Goal: Information Seeking & Learning: Learn about a topic

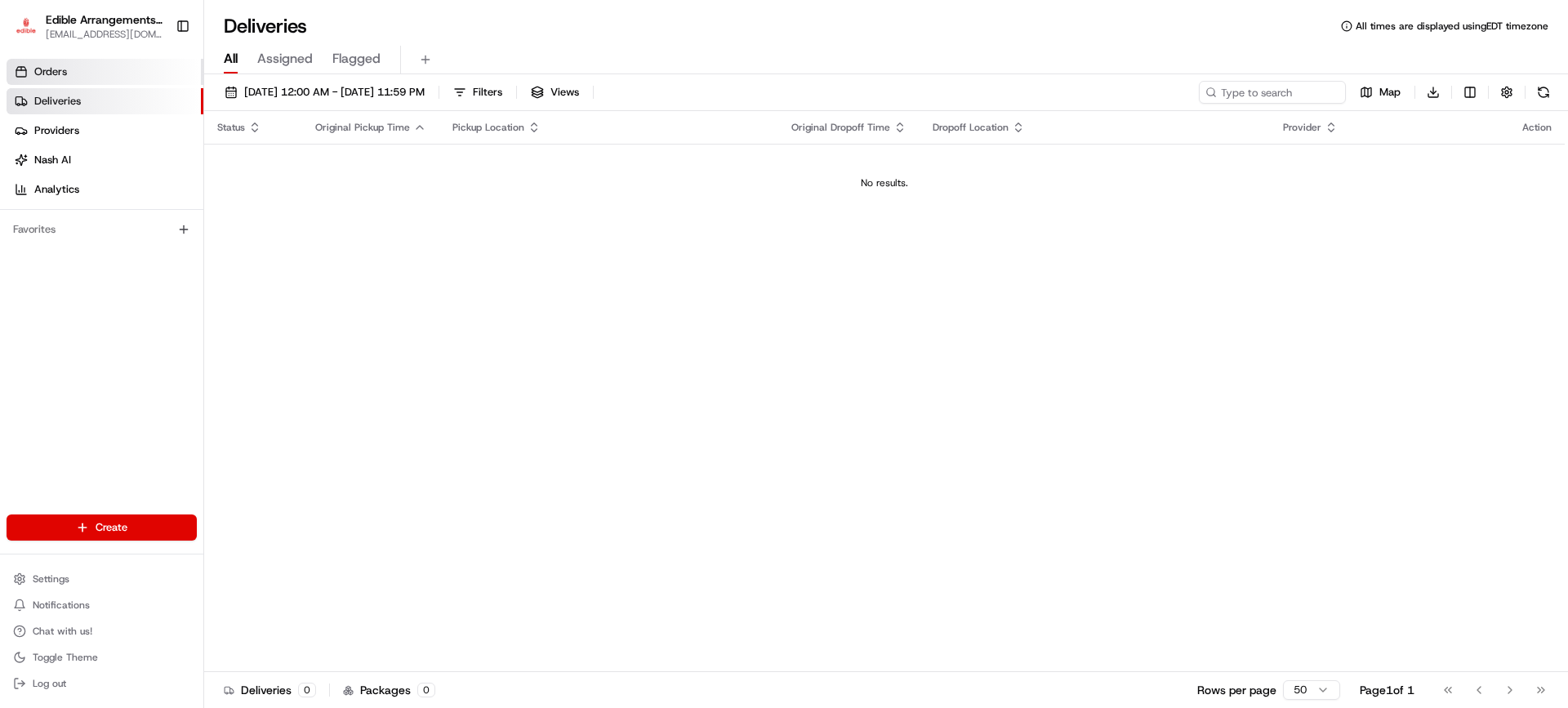
click at [71, 69] on link "Orders" at bounding box center [105, 71] width 197 height 26
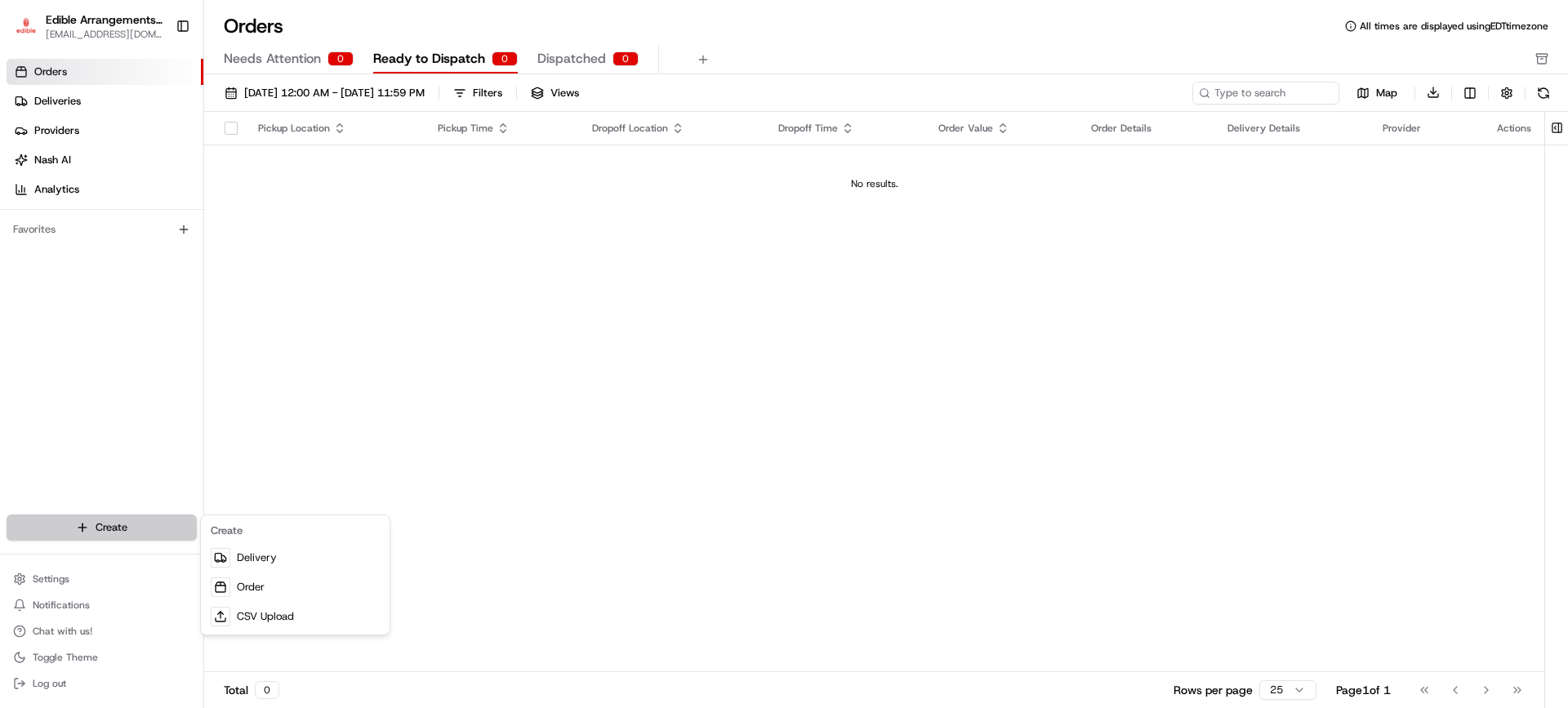
click at [128, 526] on html "Edible Arrangements - [GEOGRAPHIC_DATA][EMAIL_ADDRESS][DOMAIN_NAME] Toggle Side…" at bounding box center [784, 354] width 1568 height 708
click at [265, 235] on html "Edible Arrangements - [GEOGRAPHIC_DATA][EMAIL_ADDRESS][DOMAIN_NAME] Toggle Side…" at bounding box center [784, 354] width 1568 height 708
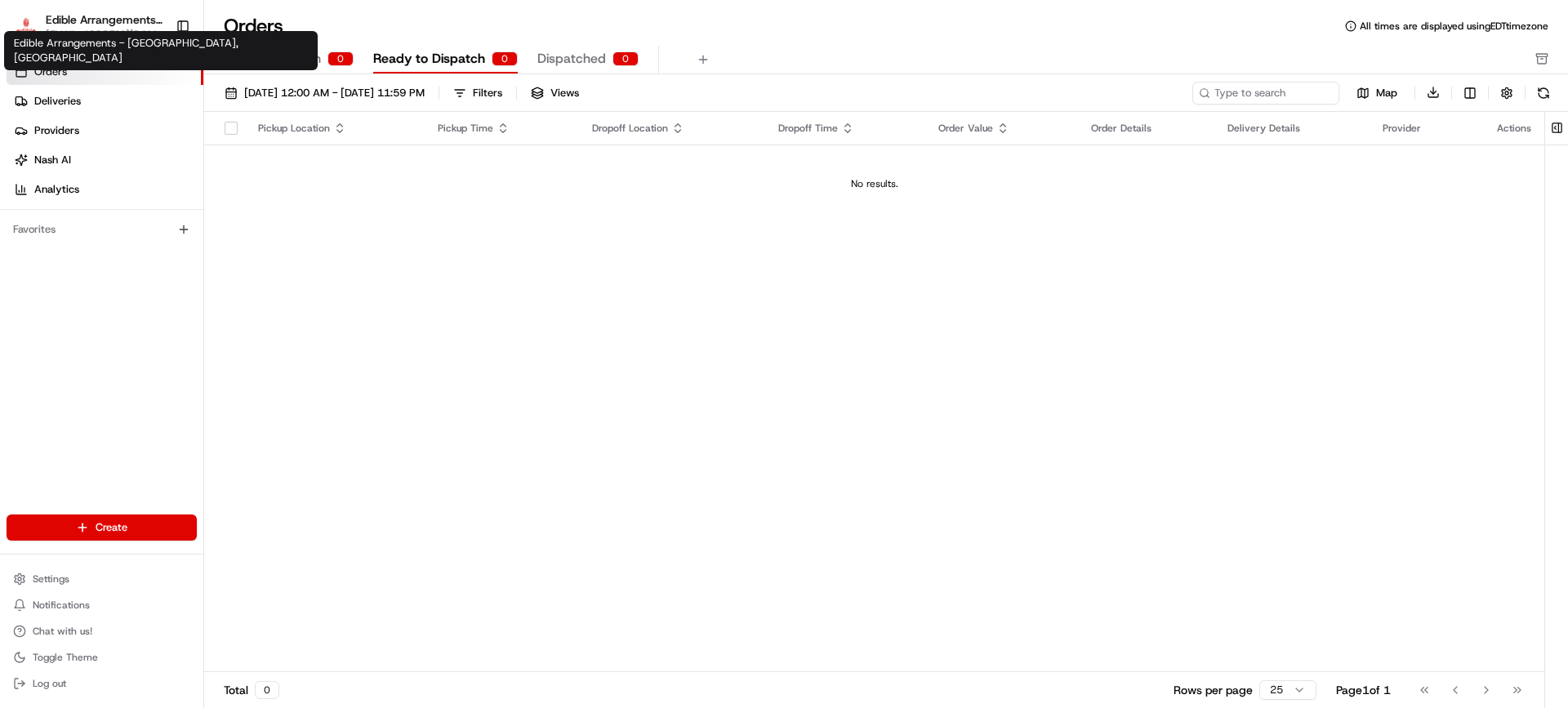
click at [68, 27] on span "Edible Arrangements - [GEOGRAPHIC_DATA], [GEOGRAPHIC_DATA]" at bounding box center [105, 19] width 117 height 16
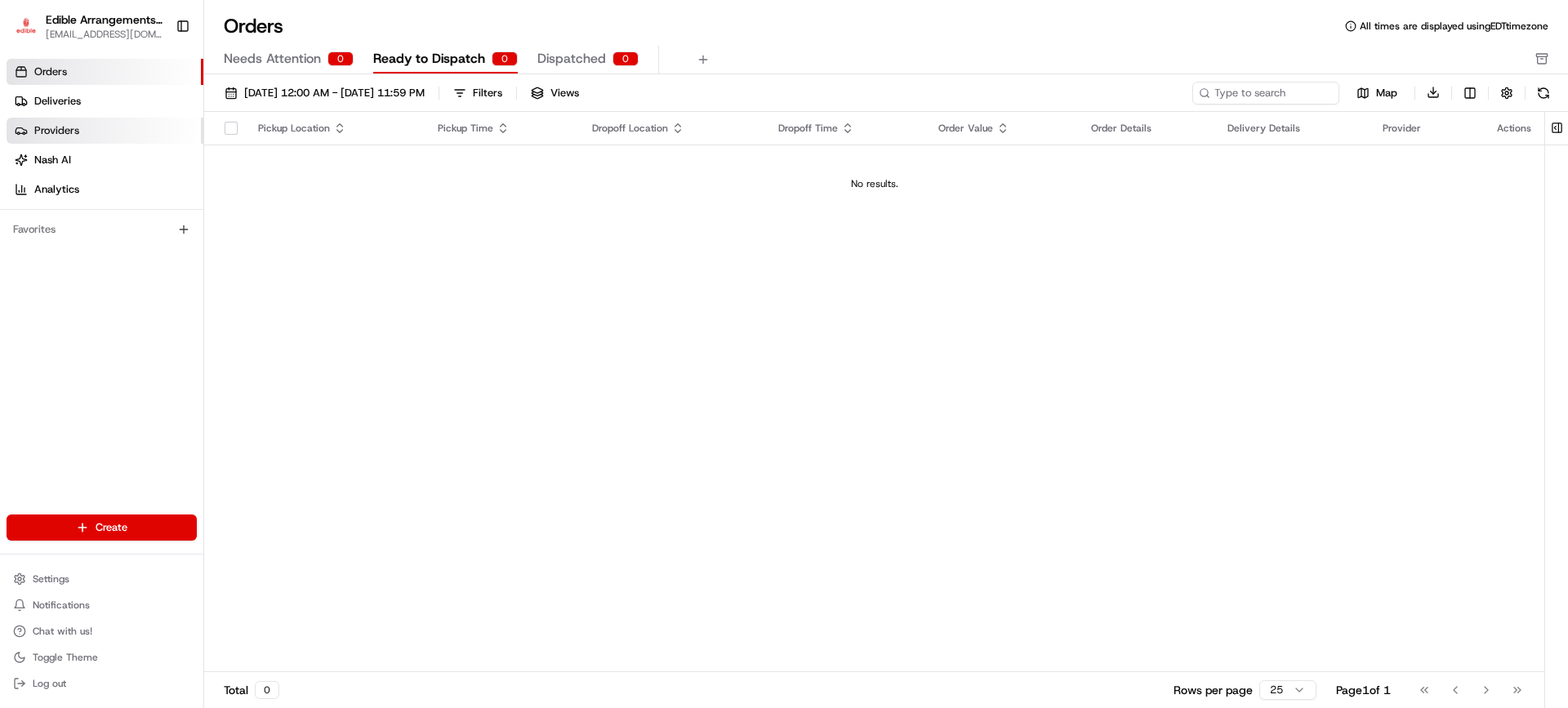
click at [63, 137] on span "Providers" at bounding box center [57, 130] width 45 height 14
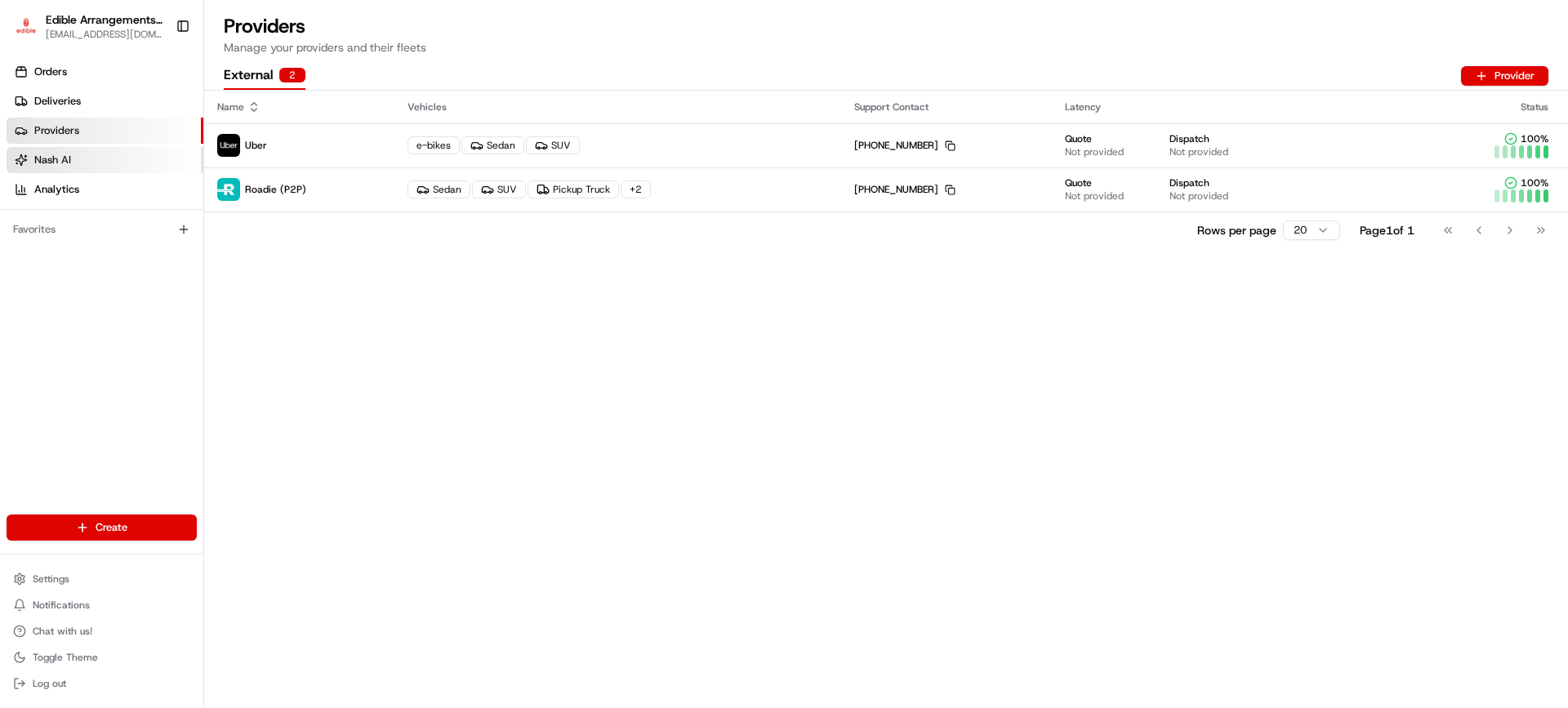
click at [63, 168] on link "Nash AI" at bounding box center [105, 159] width 197 height 26
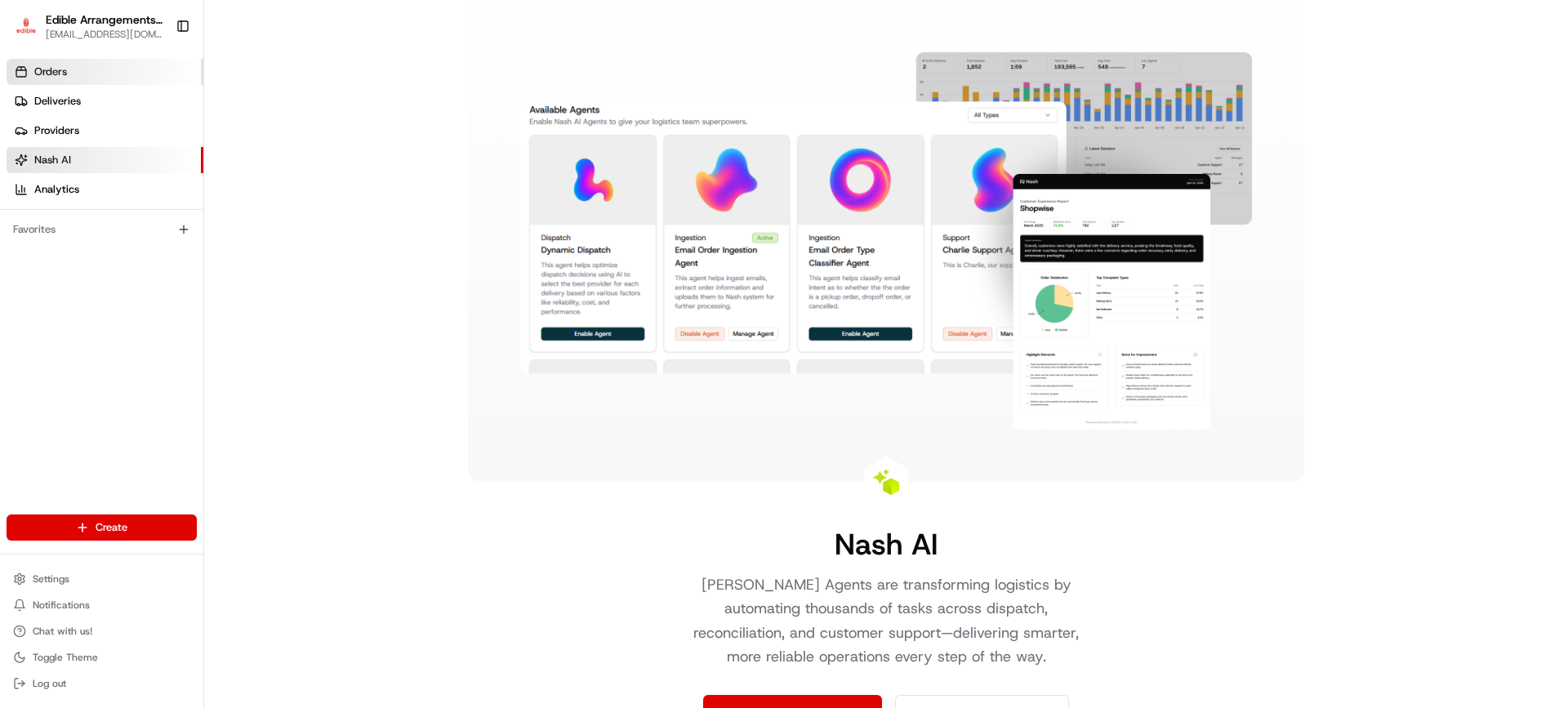
click at [43, 72] on span "Orders" at bounding box center [51, 71] width 33 height 14
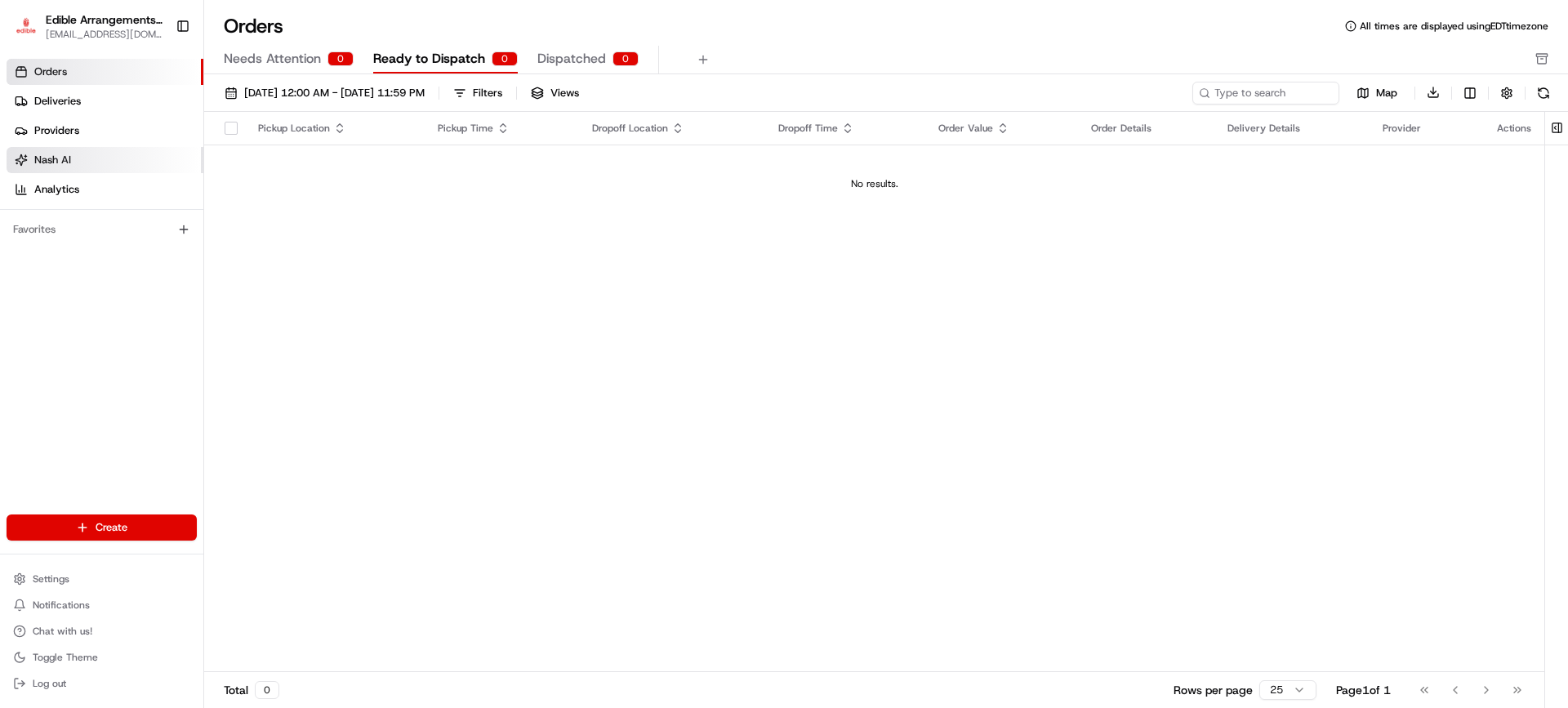
click at [39, 165] on span "Nash AI" at bounding box center [53, 159] width 36 height 14
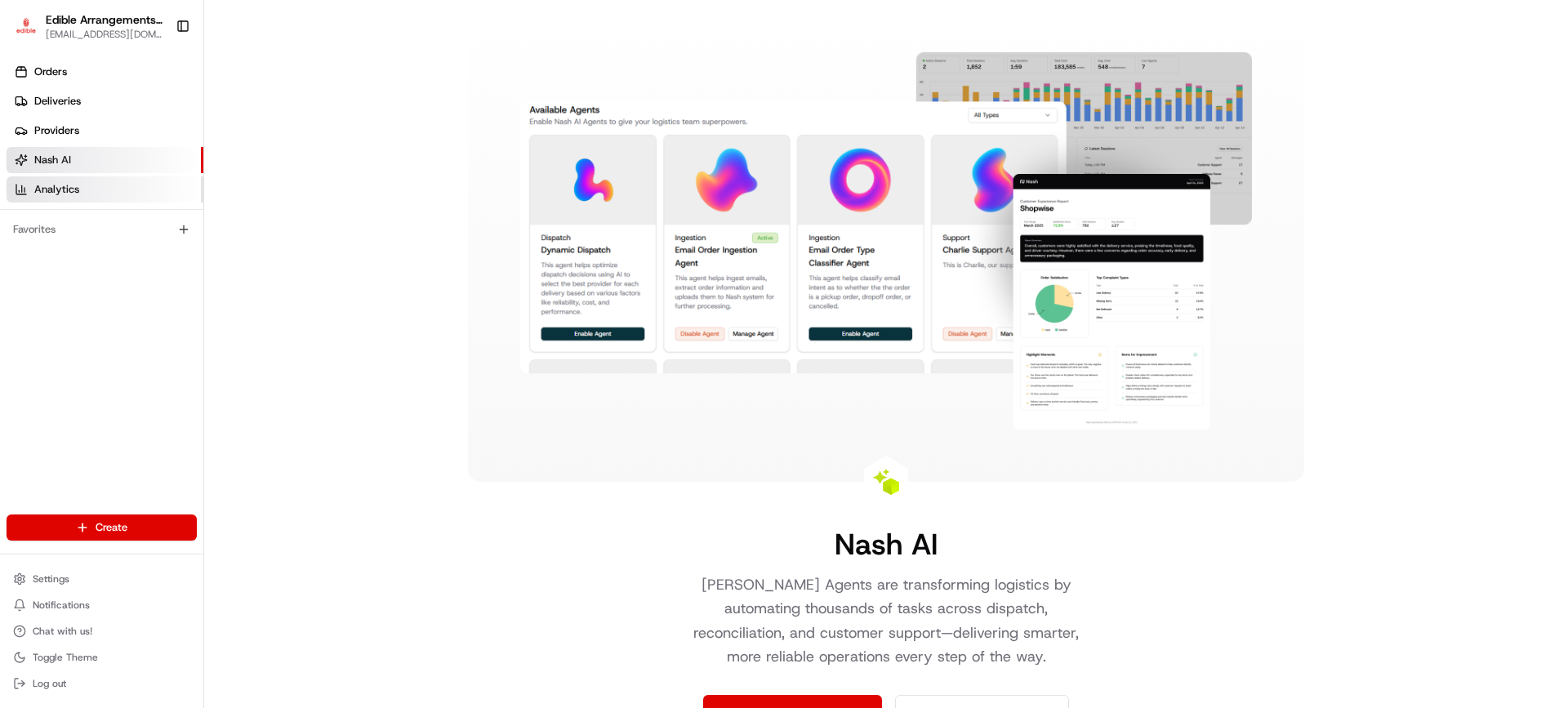
click at [68, 189] on span "Analytics" at bounding box center [57, 189] width 45 height 14
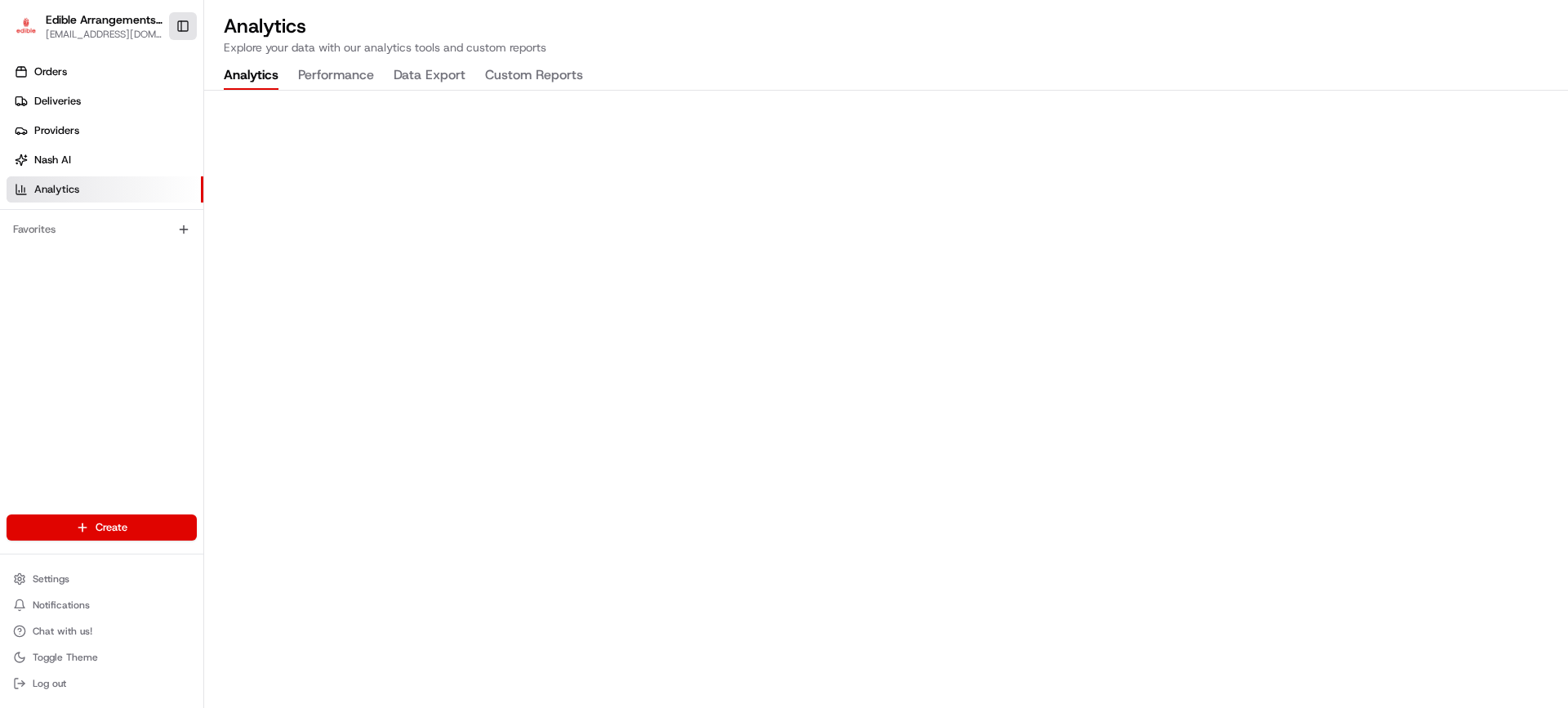
click at [178, 28] on button "Toggle Sidebar" at bounding box center [182, 26] width 28 height 28
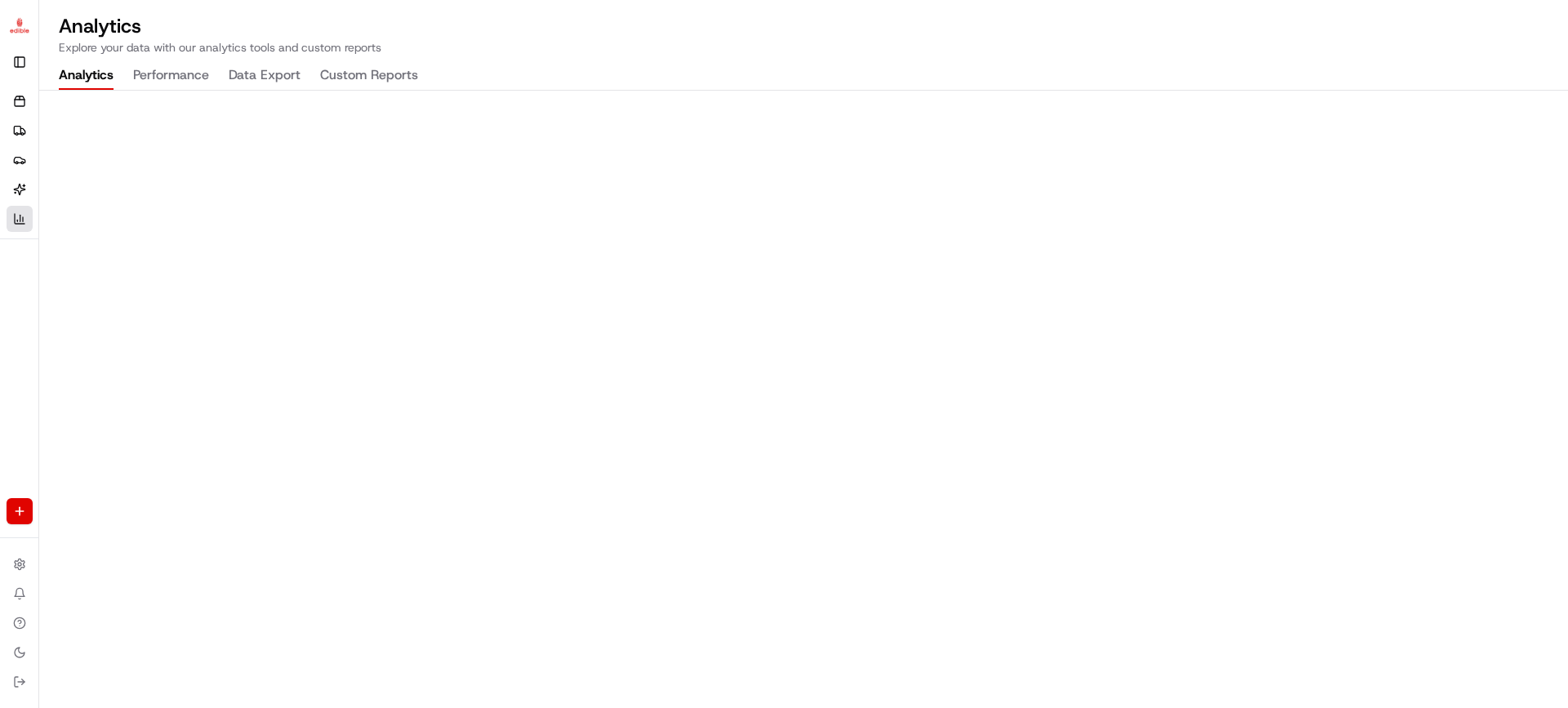
click at [10, 32] on img "button" at bounding box center [19, 26] width 26 height 24
click at [19, 61] on button "Toggle Sidebar" at bounding box center [19, 61] width 26 height 26
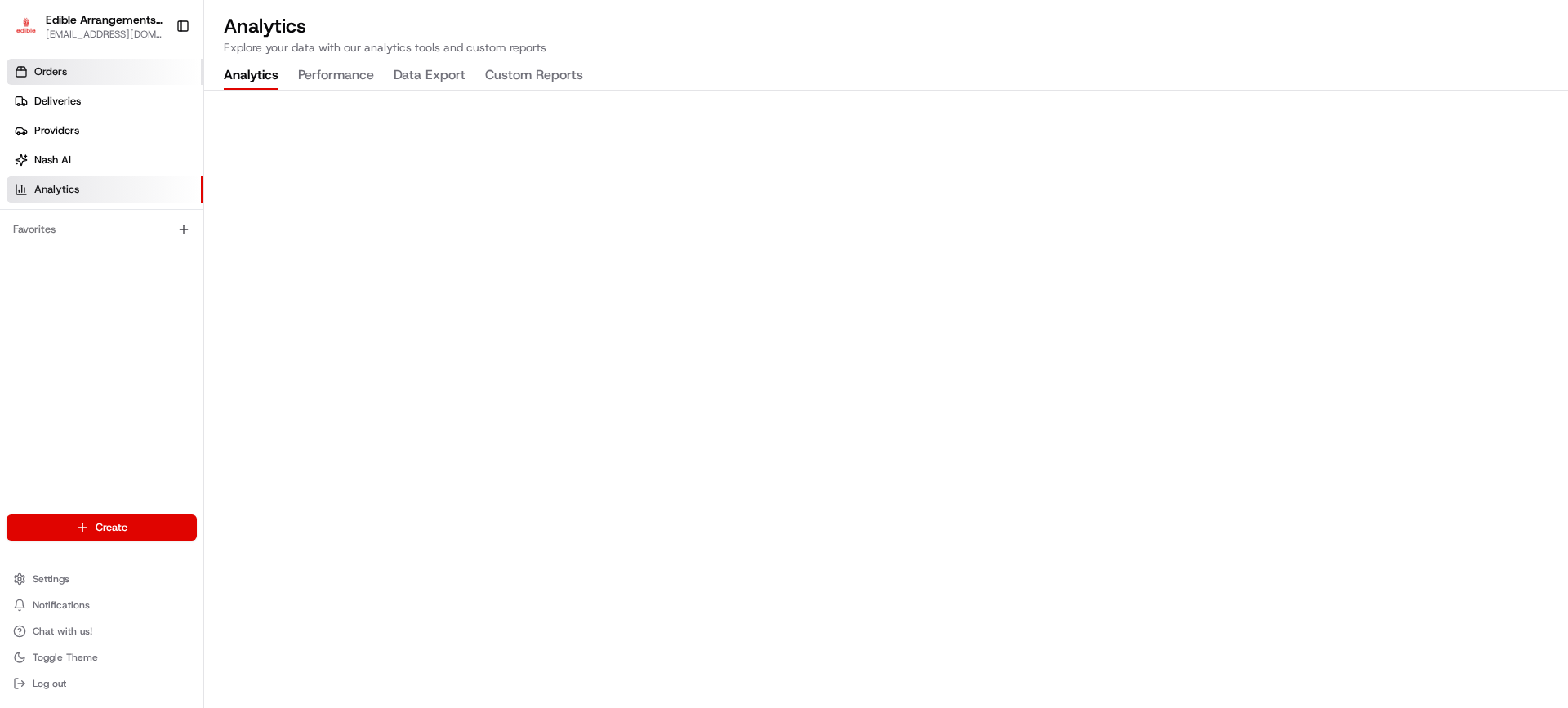
click at [63, 70] on span "Orders" at bounding box center [51, 71] width 33 height 14
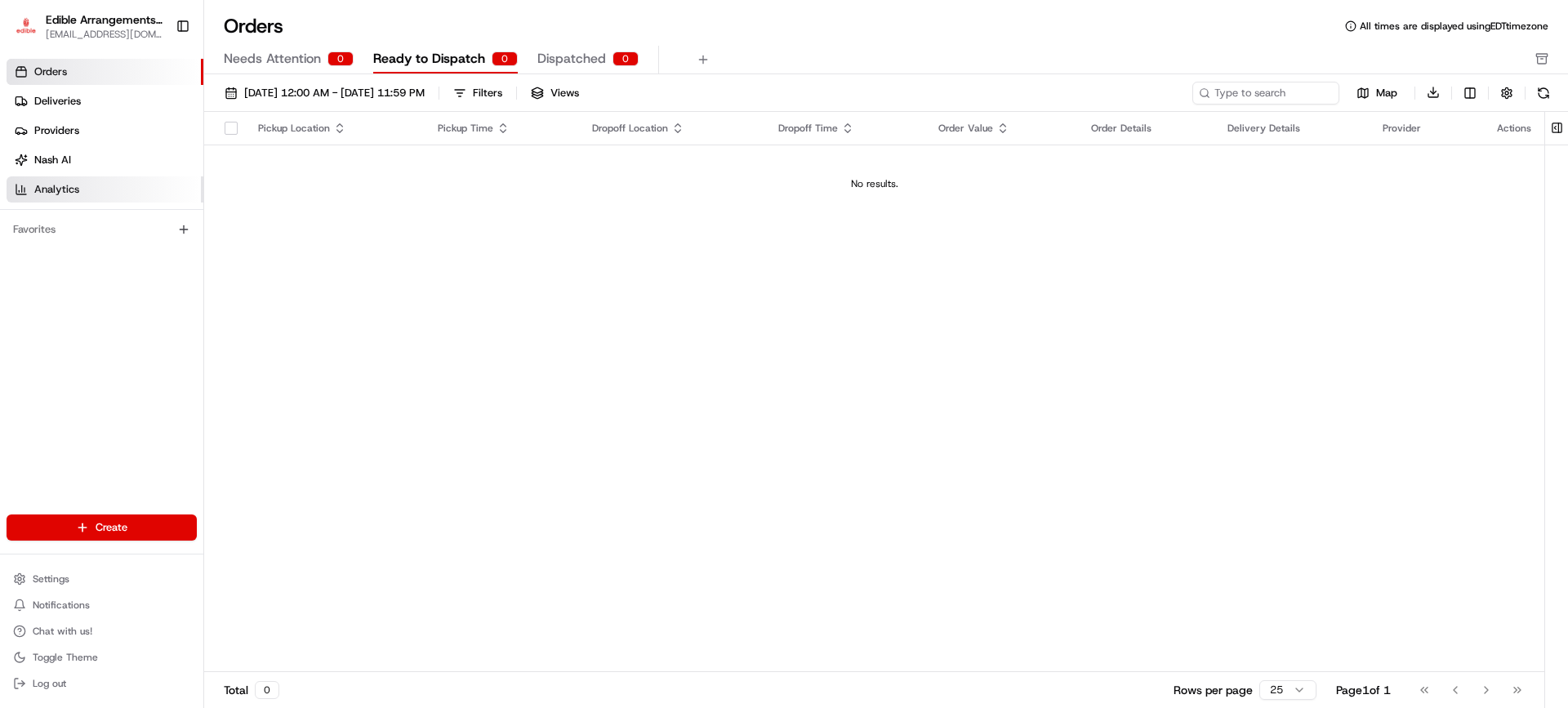
click at [51, 186] on span "Analytics" at bounding box center [57, 189] width 45 height 14
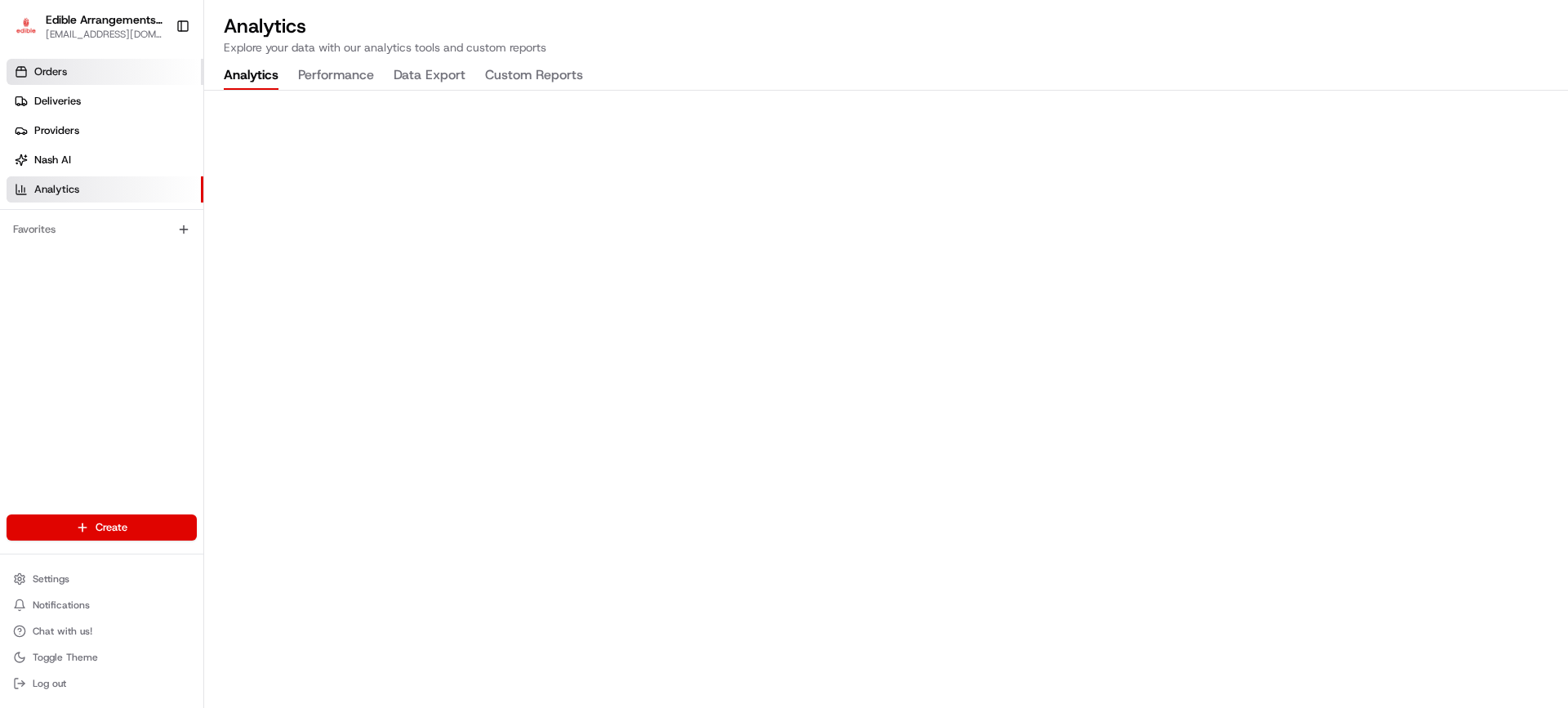
click at [80, 71] on link "Orders" at bounding box center [105, 71] width 197 height 26
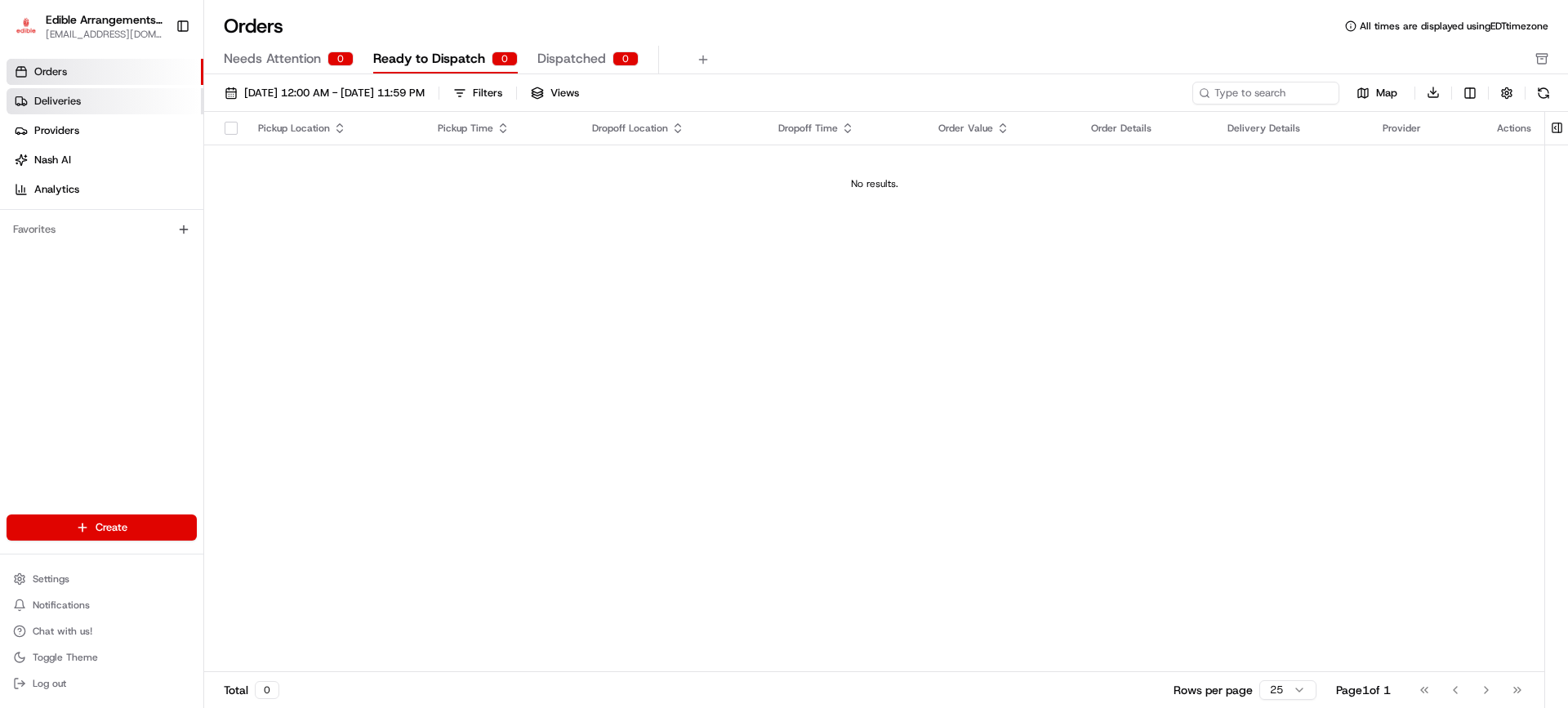
click at [107, 101] on link "Deliveries" at bounding box center [105, 101] width 197 height 26
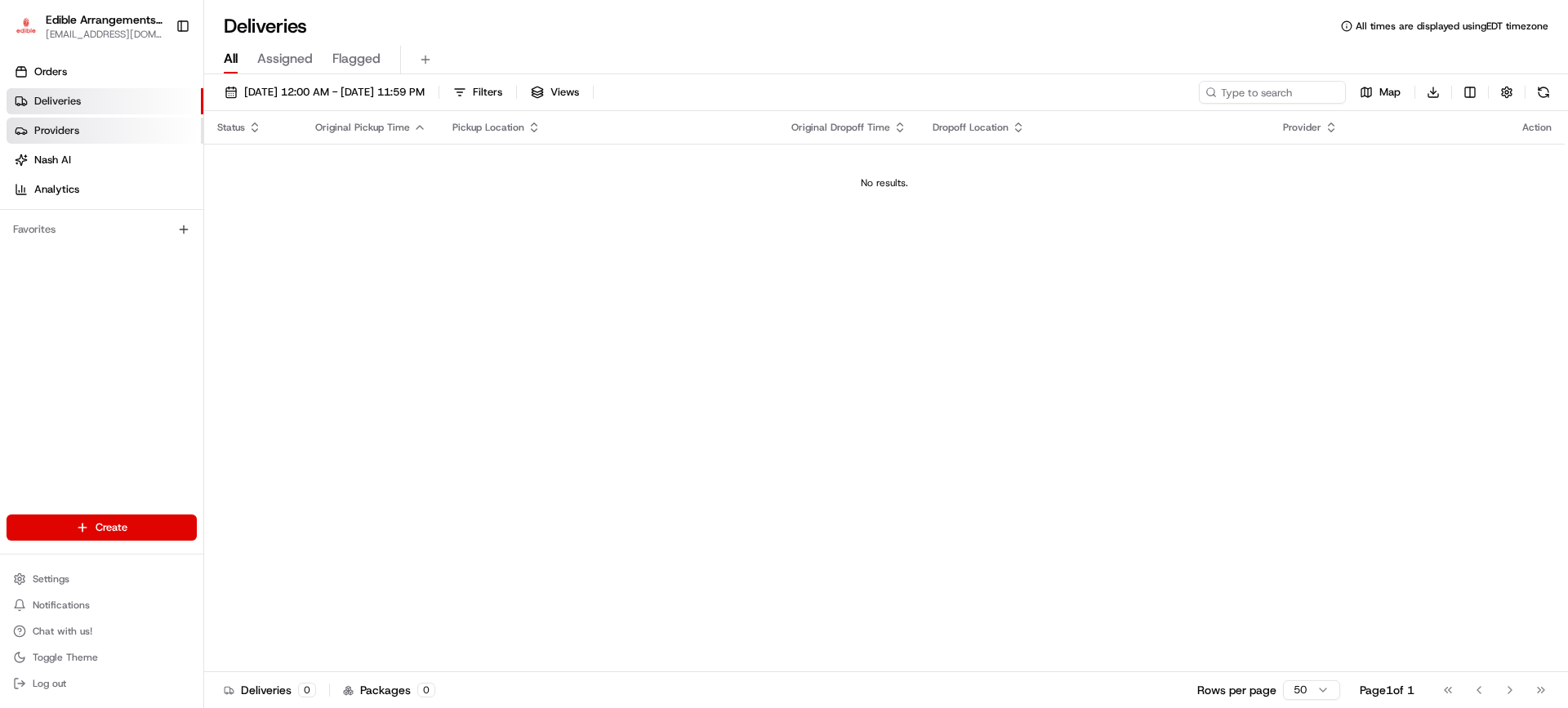
click at [64, 135] on span "Providers" at bounding box center [57, 130] width 45 height 14
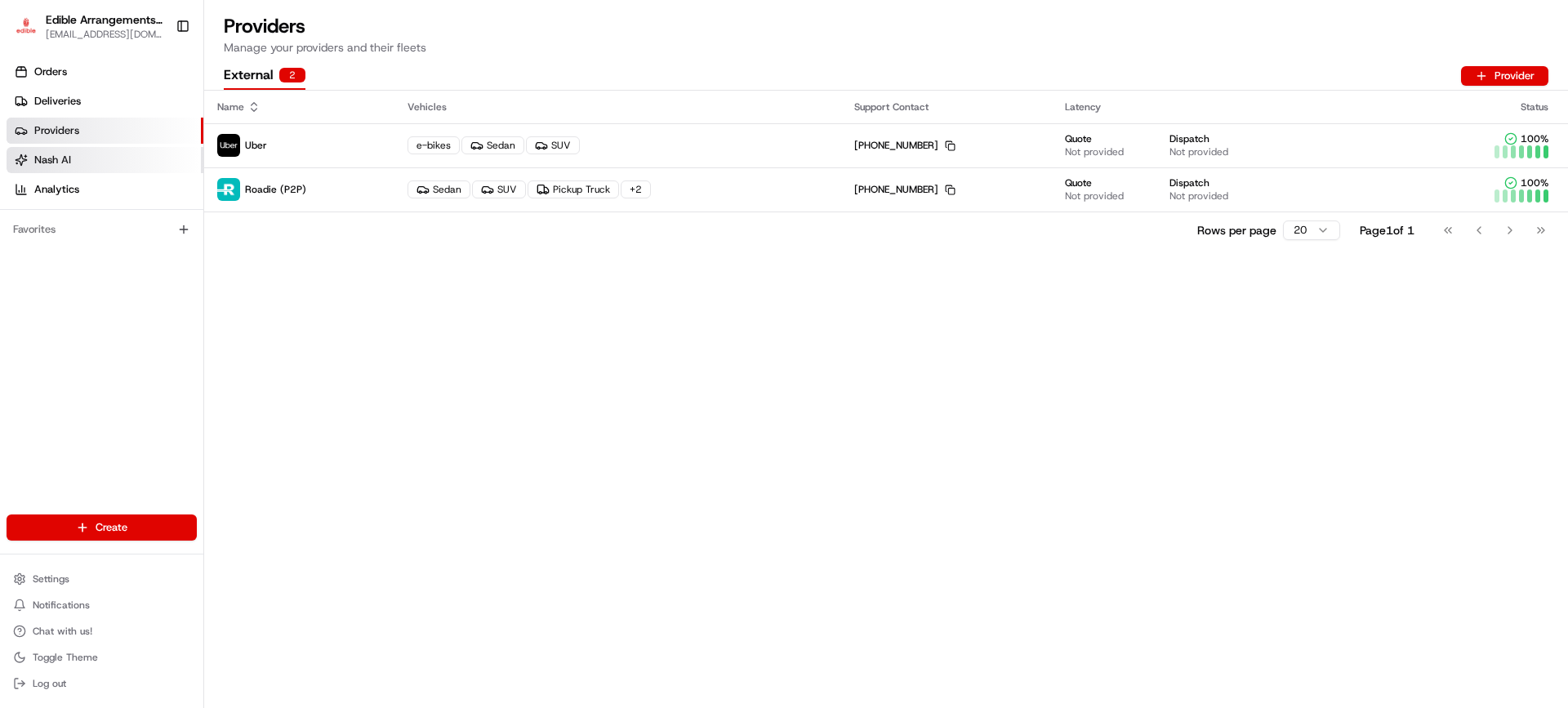
click at [55, 162] on span "Nash AI" at bounding box center [53, 159] width 36 height 14
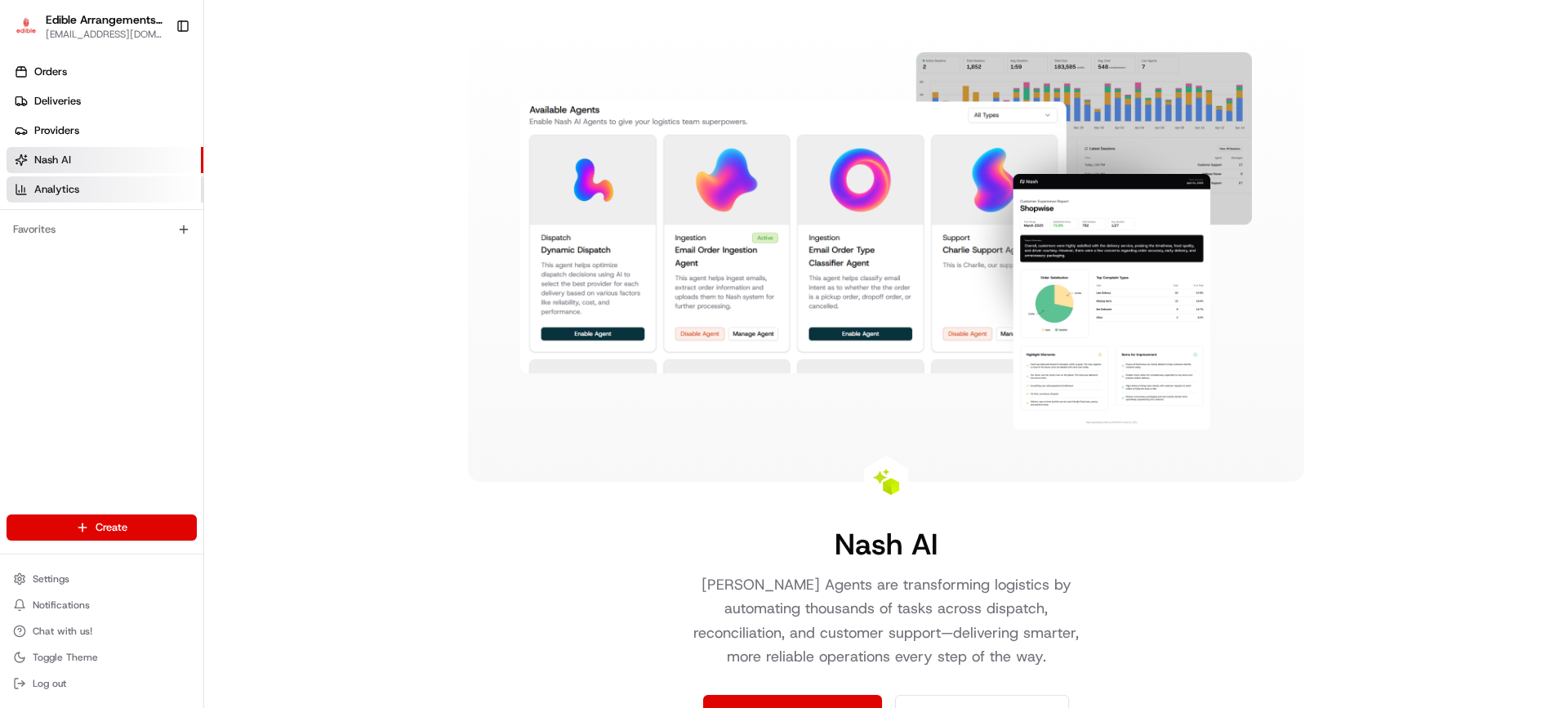
click at [50, 185] on span "Analytics" at bounding box center [57, 189] width 45 height 14
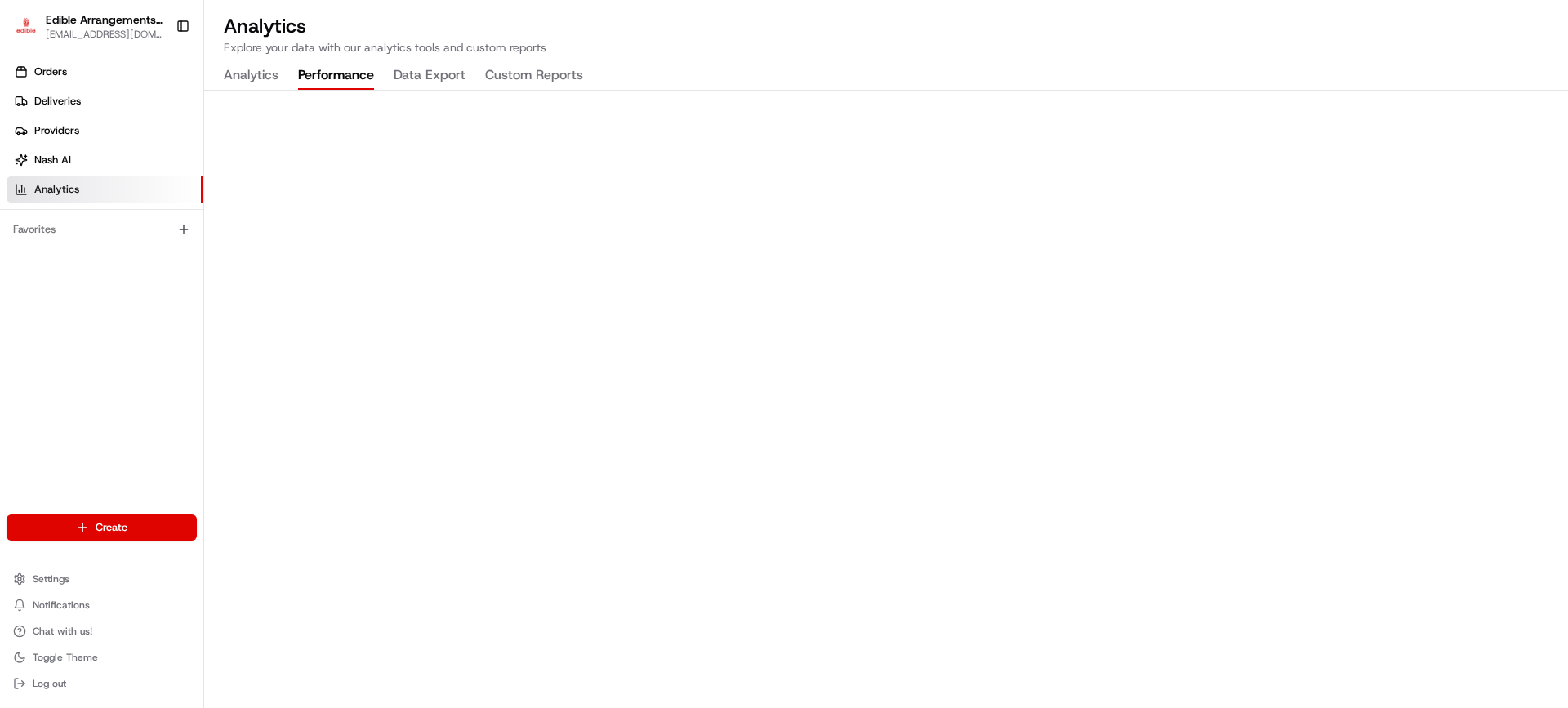
click at [298, 75] on button "Performance" at bounding box center [336, 76] width 76 height 28
click at [441, 75] on button "Data Export" at bounding box center [429, 76] width 72 height 28
click at [533, 78] on button "Custom Reports" at bounding box center [535, 76] width 98 height 28
click at [244, 72] on button "Analytics" at bounding box center [250, 76] width 55 height 28
click at [1303, 46] on p "Explore your data with our analytics tools and custom reports" at bounding box center [886, 47] width 1324 height 16
